Goal: Information Seeking & Learning: Learn about a topic

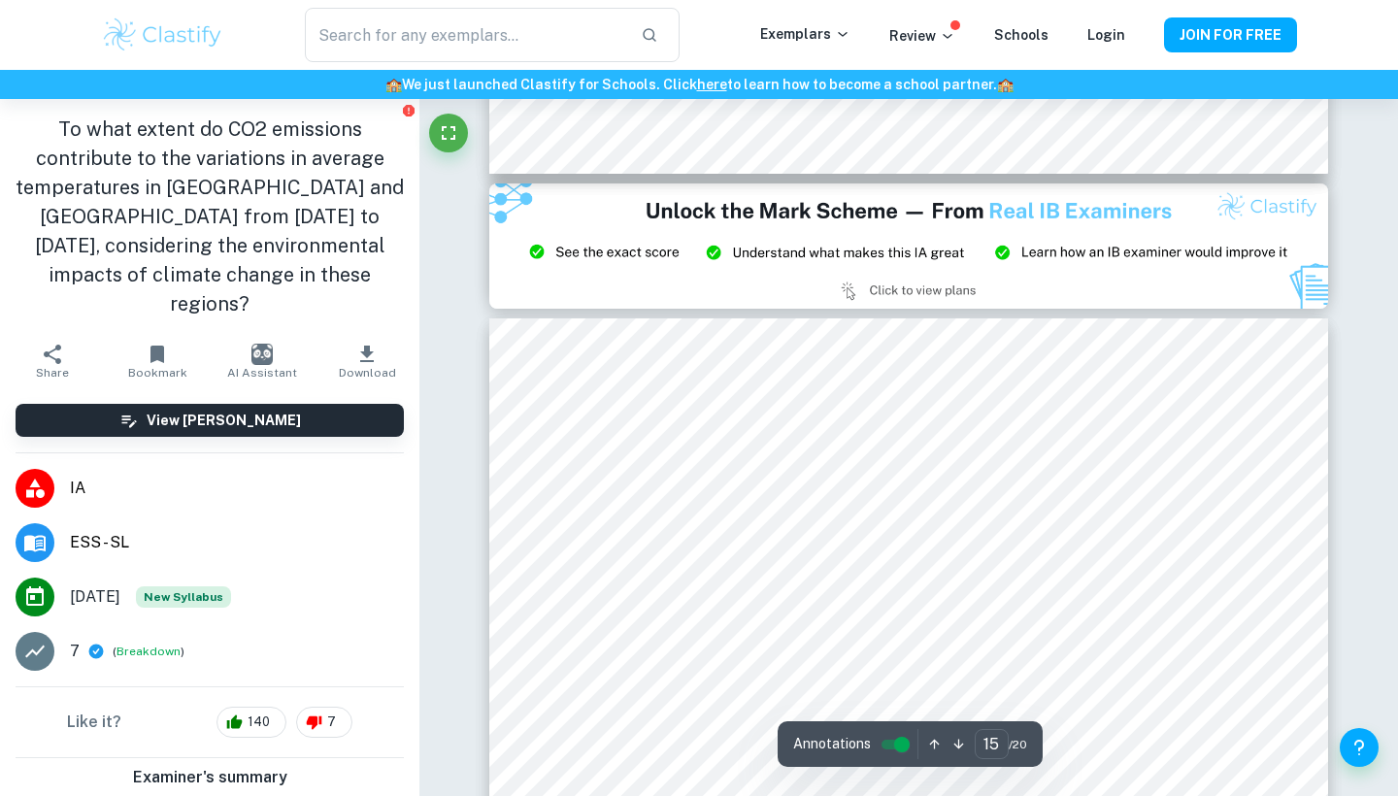
scroll to position [15677, 0]
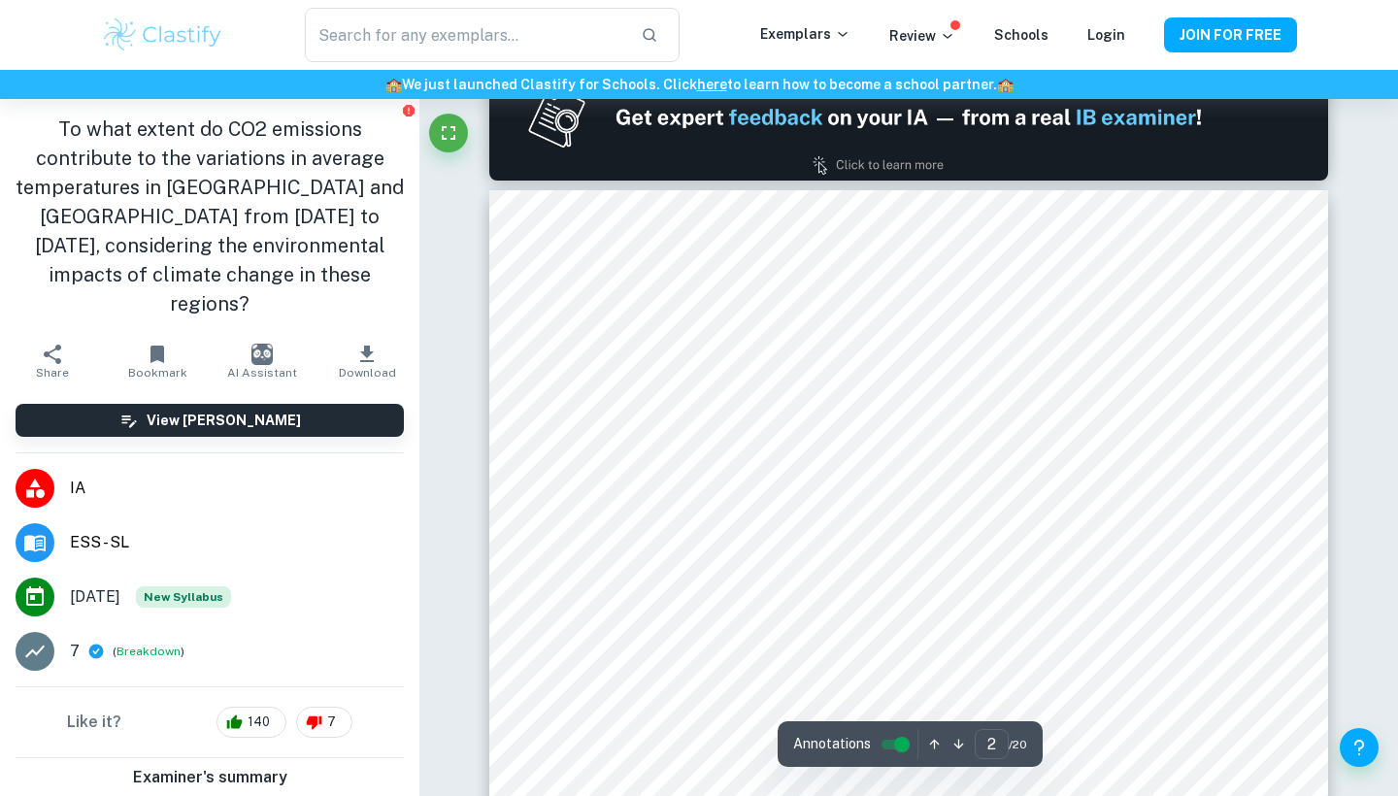
type input "1"
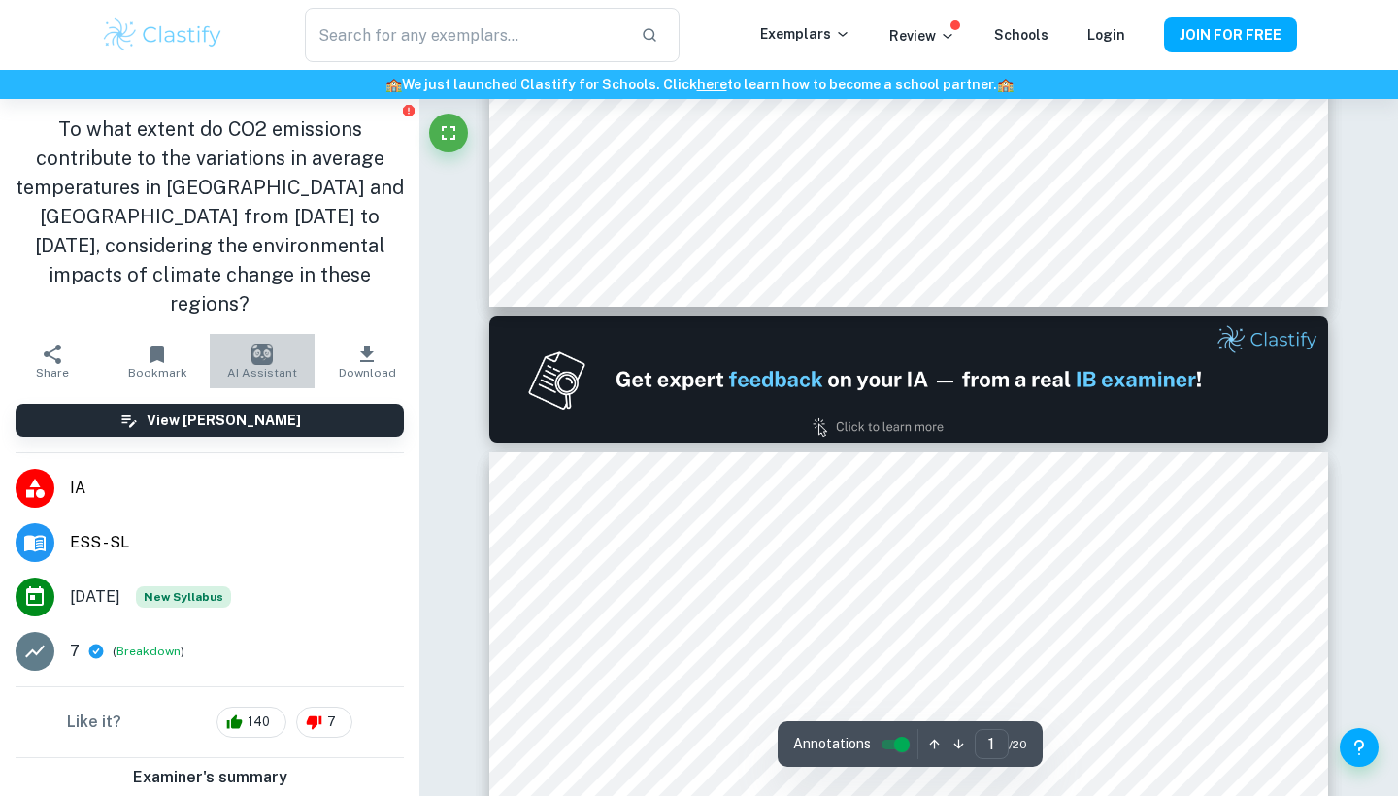
click at [259, 344] on img "button" at bounding box center [261, 354] width 21 height 21
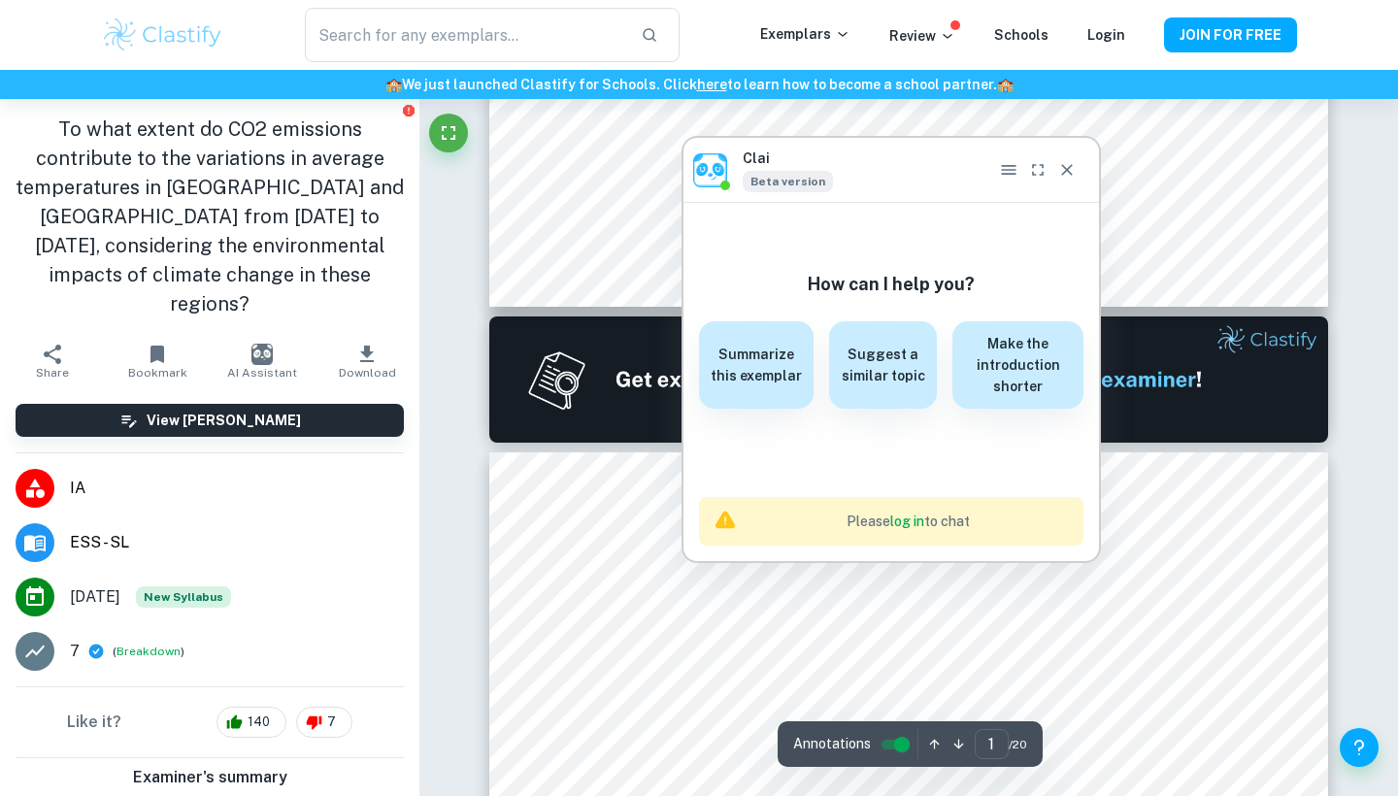
drag, startPoint x: 1126, startPoint y: 360, endPoint x: 852, endPoint y: 150, distance: 344.9
click at [852, 150] on div "Clai Beta version" at bounding box center [891, 170] width 416 height 64
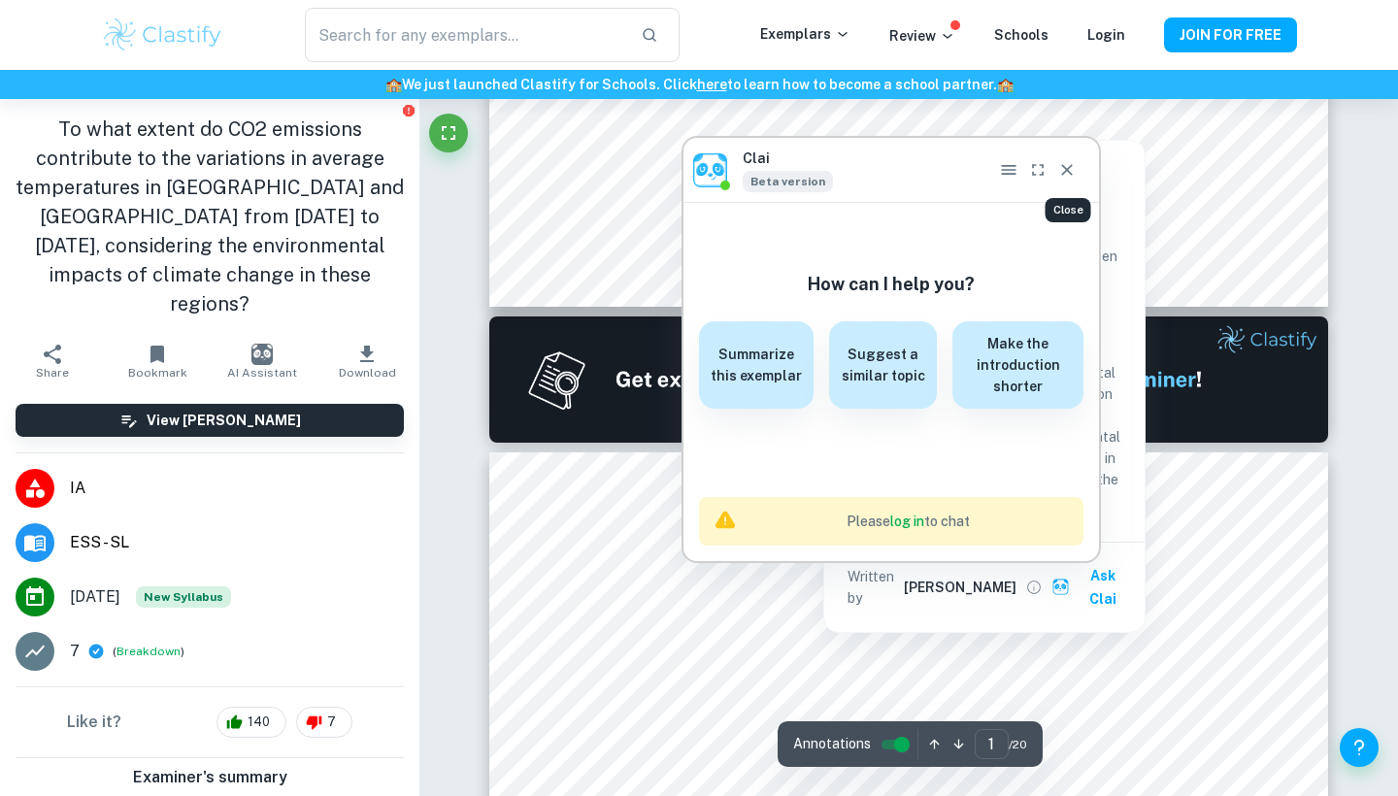
click at [1064, 173] on icon "Close" at bounding box center [1067, 170] width 12 height 12
